Goal: Navigation & Orientation: Find specific page/section

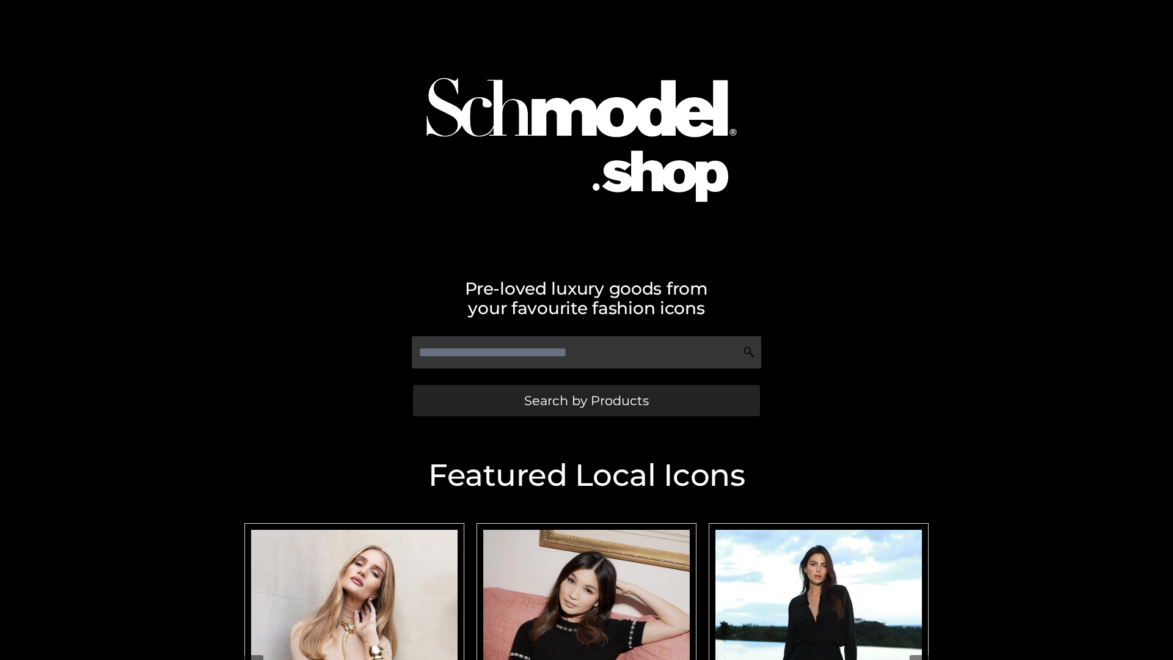
click at [586, 400] on span "Search by Products" at bounding box center [586, 400] width 125 height 13
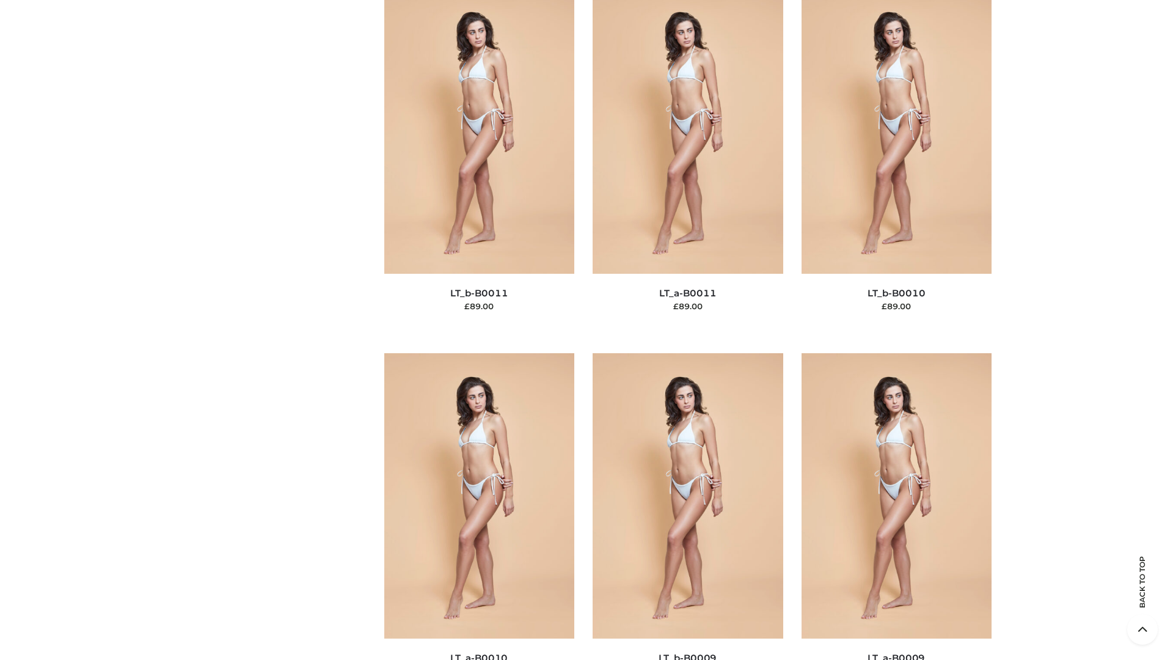
scroll to position [5487, 0]
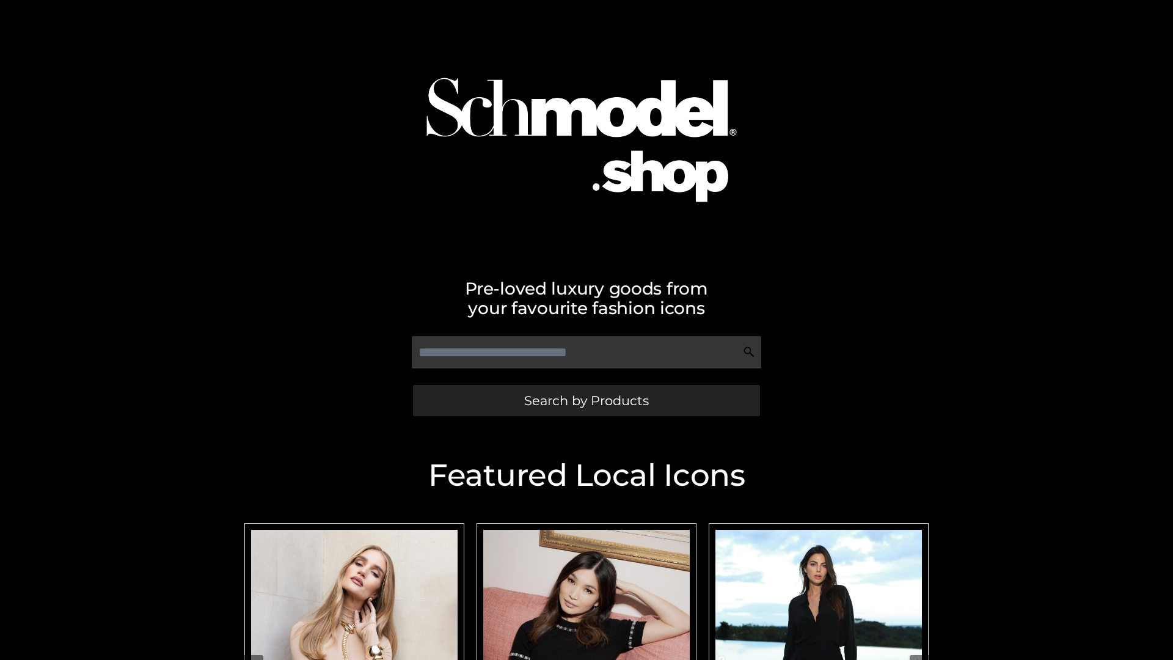
click at [586, 400] on span "Search by Products" at bounding box center [586, 400] width 125 height 13
